Goal: Task Accomplishment & Management: Complete application form

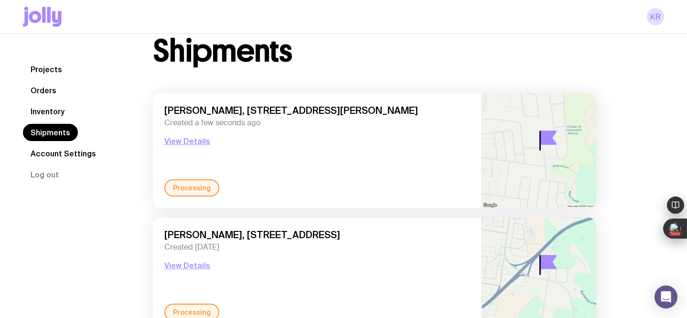
click at [43, 112] on link "Inventory" at bounding box center [47, 111] width 49 height 17
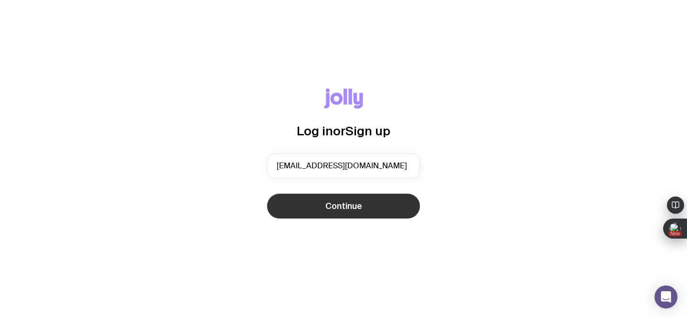
click at [342, 207] on span "Continue" at bounding box center [343, 205] width 37 height 11
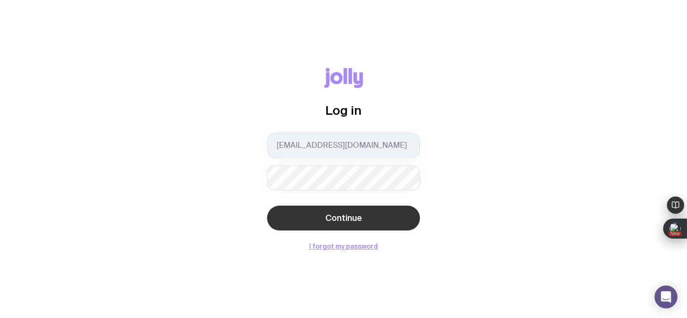
click at [339, 217] on span "Continue" at bounding box center [343, 217] width 37 height 11
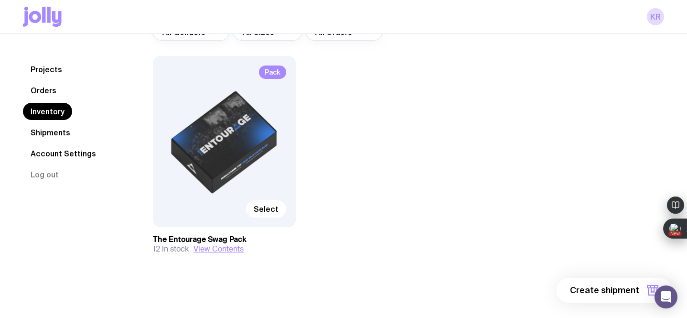
scroll to position [96, 0]
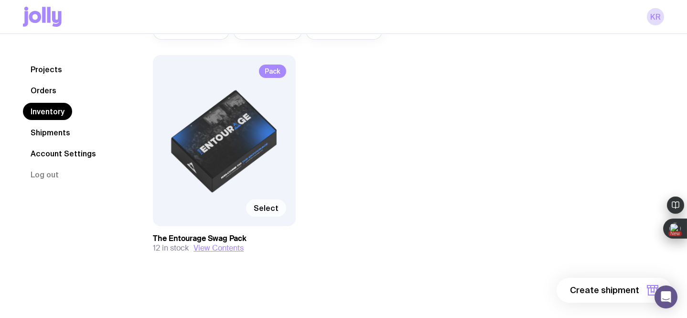
click at [267, 207] on span "Select" at bounding box center [266, 208] width 25 height 10
click at [0, 0] on input "Select" at bounding box center [0, 0] width 0 height 0
click at [628, 291] on span "1 item" at bounding box center [627, 289] width 24 height 11
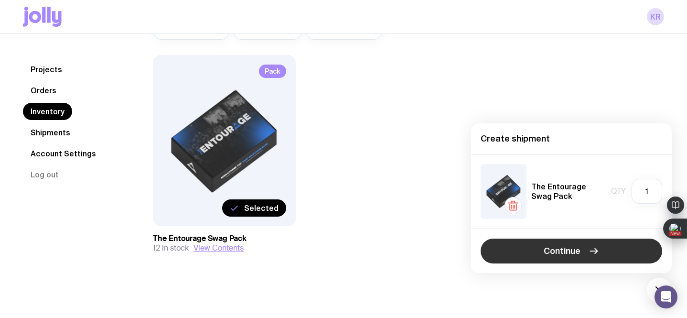
click at [526, 252] on button "Continue" at bounding box center [572, 250] width 182 height 25
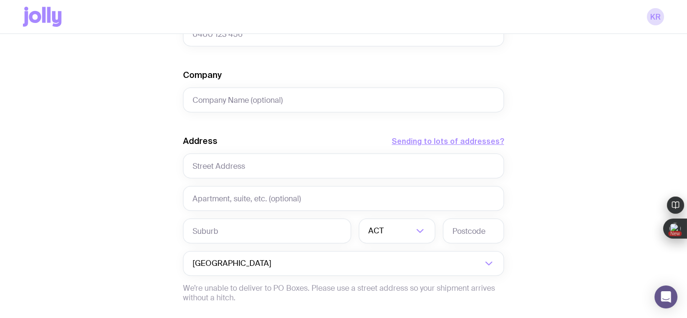
scroll to position [368, 0]
click at [249, 166] on input "text" at bounding box center [343, 165] width 321 height 25
paste input "[STREET_ADDRESS][PERSON_NAME]"
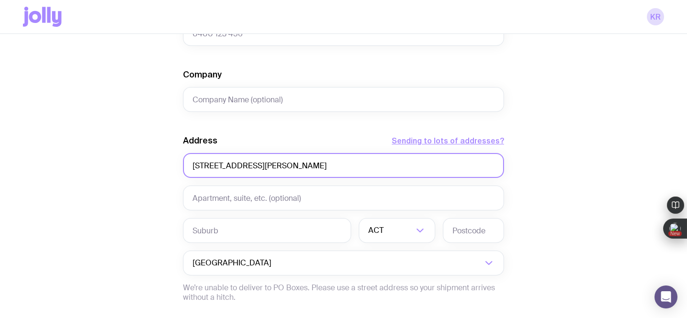
drag, startPoint x: 261, startPoint y: 166, endPoint x: 383, endPoint y: 168, distance: 121.9
click at [383, 168] on input "[STREET_ADDRESS][PERSON_NAME]" at bounding box center [343, 165] width 321 height 25
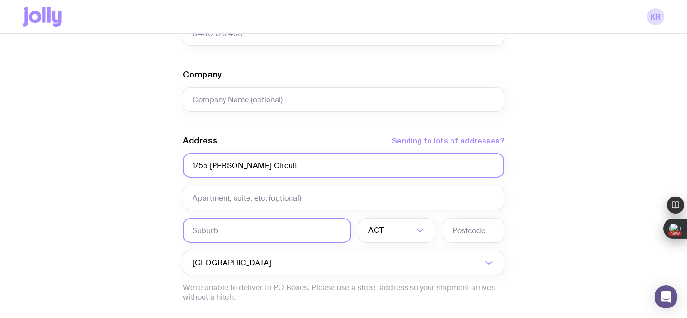
type input "1/55 [PERSON_NAME] Circuit"
click at [264, 235] on input "text" at bounding box center [267, 230] width 168 height 25
paste input "[STREET_ADDRESS][PERSON_NAME]"
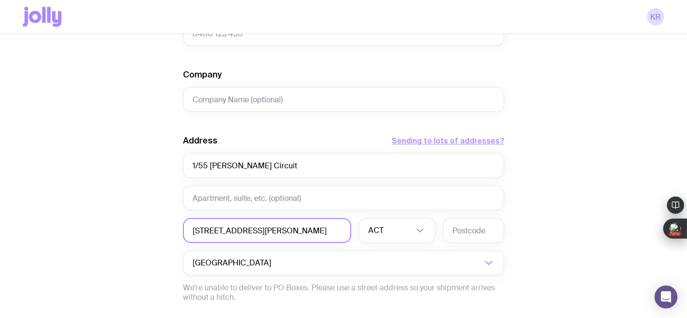
scroll to position [0, 0]
drag, startPoint x: 230, startPoint y: 232, endPoint x: 168, endPoint y: 232, distance: 62.1
click at [168, 232] on div "Create shipment Shipment details 1 The Entourage Swag Pack First Name Last Name…" at bounding box center [343, 67] width 641 height 727
type input "[GEOGRAPHIC_DATA] [GEOGRAPHIC_DATA]"
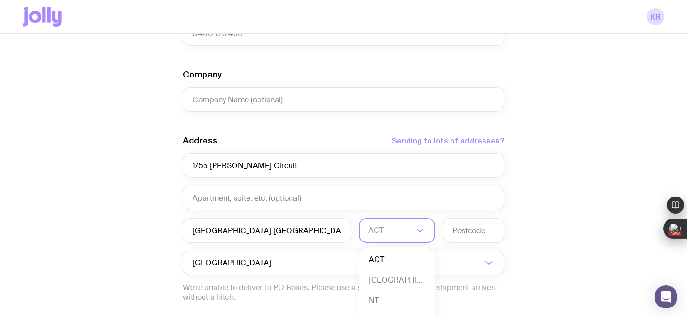
click at [377, 231] on div "ACT" at bounding box center [386, 230] width 55 height 25
click at [381, 263] on li "QLD" at bounding box center [396, 265] width 75 height 21
click at [474, 228] on input "text" at bounding box center [473, 230] width 61 height 25
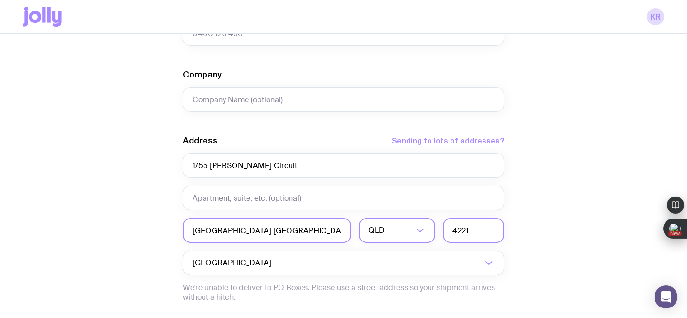
type input "4221"
click at [333, 232] on input "[GEOGRAPHIC_DATA] [GEOGRAPHIC_DATA]" at bounding box center [267, 230] width 168 height 25
type input "[GEOGRAPHIC_DATA]"
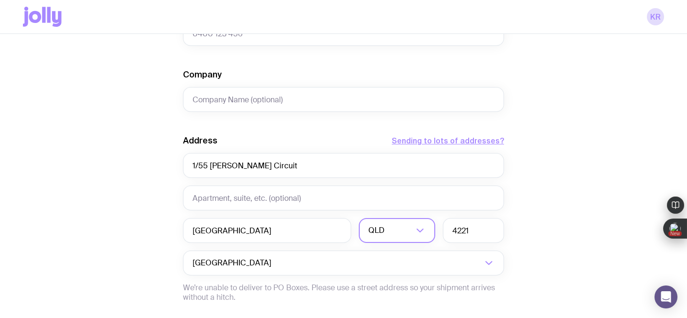
click at [583, 207] on div "Create shipment Shipment details 1 The Entourage Swag Pack First Name Last Name…" at bounding box center [343, 67] width 641 height 727
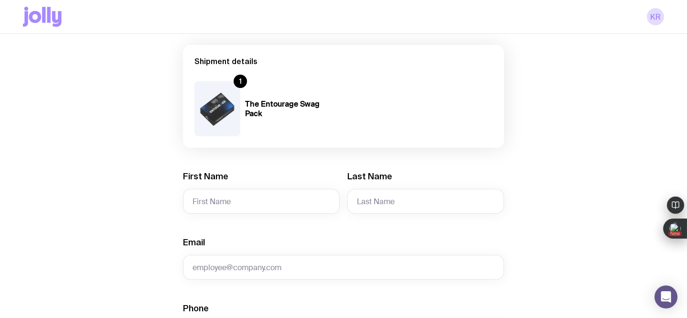
scroll to position [71, 0]
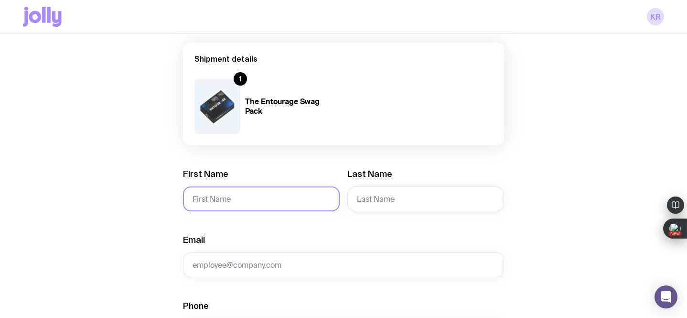
click at [259, 196] on input "First Name" at bounding box center [261, 198] width 157 height 25
paste input "[PERSON_NAME]"
drag, startPoint x: 259, startPoint y: 196, endPoint x: 212, endPoint y: 197, distance: 47.8
click at [212, 197] on input "[PERSON_NAME]" at bounding box center [261, 198] width 157 height 25
type input "[PERSON_NAME]"
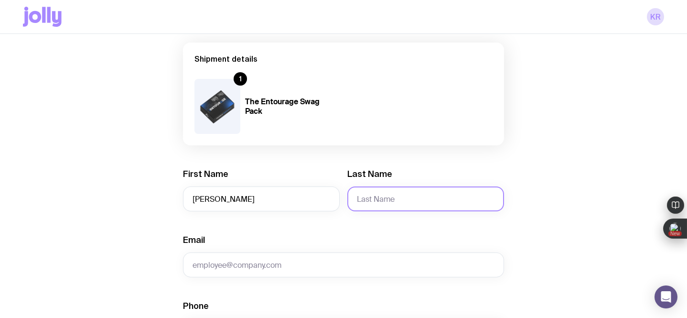
click at [386, 198] on input "Last Name" at bounding box center [425, 198] width 157 height 25
paste input "[PERSON_NAME]"
drag, startPoint x: 378, startPoint y: 200, endPoint x: 345, endPoint y: 197, distance: 32.6
click at [345, 197] on div "First Name [PERSON_NAME] Last Name [PERSON_NAME]" at bounding box center [343, 189] width 321 height 43
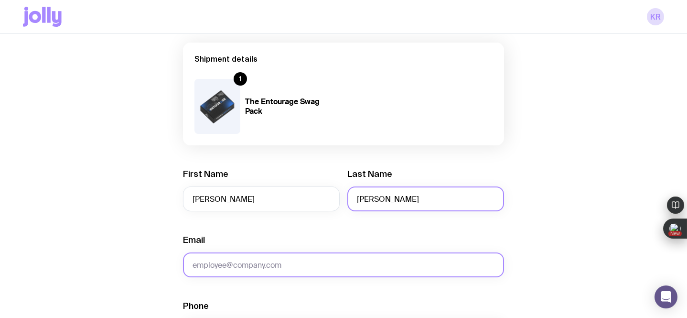
type input "[PERSON_NAME]"
click at [304, 262] on input "Email" at bounding box center [343, 264] width 321 height 25
paste input "[PERSON_NAME][EMAIL_ADDRESS][DOMAIN_NAME]"
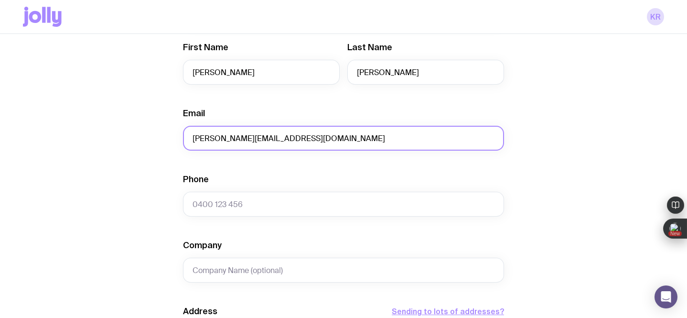
scroll to position [207, 0]
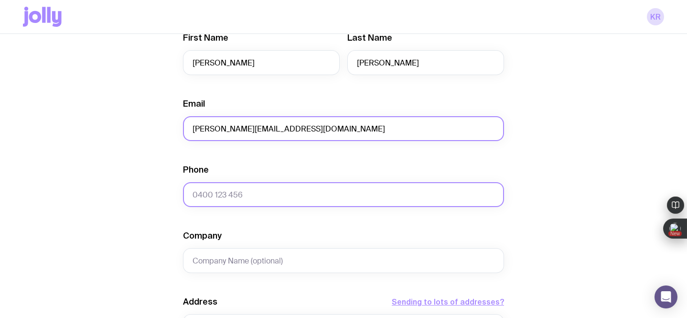
type input "[PERSON_NAME][EMAIL_ADDRESS][DOMAIN_NAME]"
click at [212, 196] on input "Phone" at bounding box center [343, 194] width 321 height 25
paste input "401 479 252"
click at [192, 196] on input "401 479 252" at bounding box center [343, 194] width 321 height 25
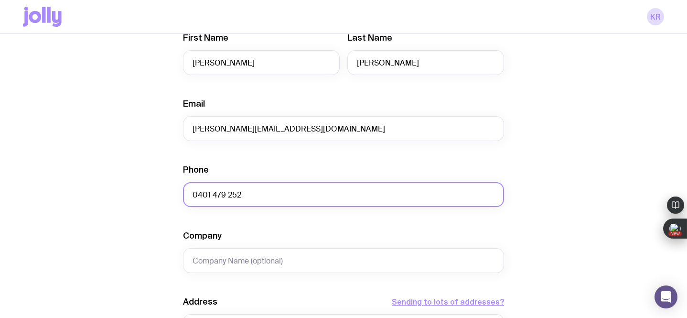
type input "0401 479 252"
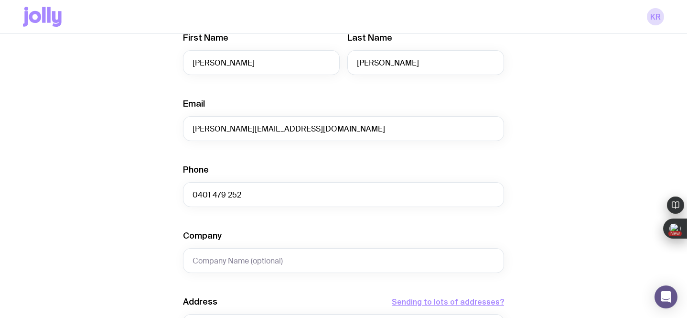
click at [106, 228] on div "Create shipment Shipment details 1 The Entourage Swag Pack First Name [PERSON_N…" at bounding box center [343, 228] width 641 height 727
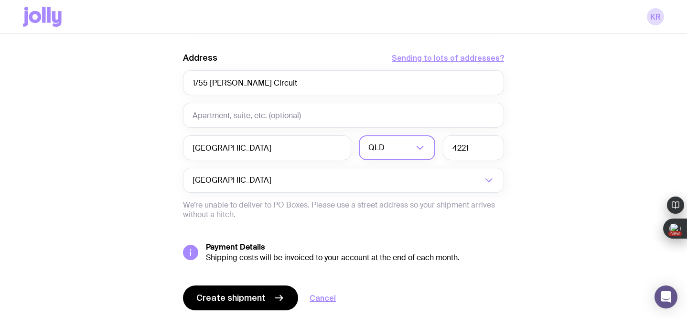
scroll to position [481, 0]
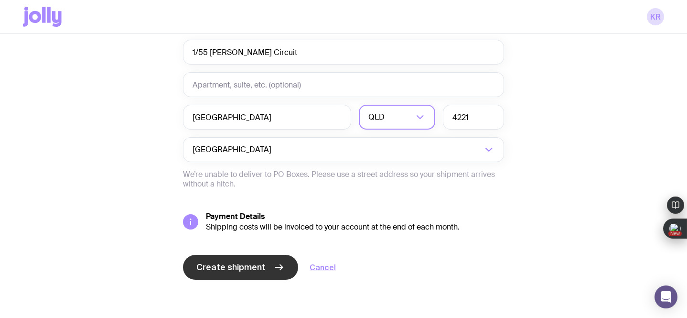
click at [224, 264] on span "Create shipment" at bounding box center [230, 266] width 69 height 11
